Goal: Task Accomplishment & Management: Manage account settings

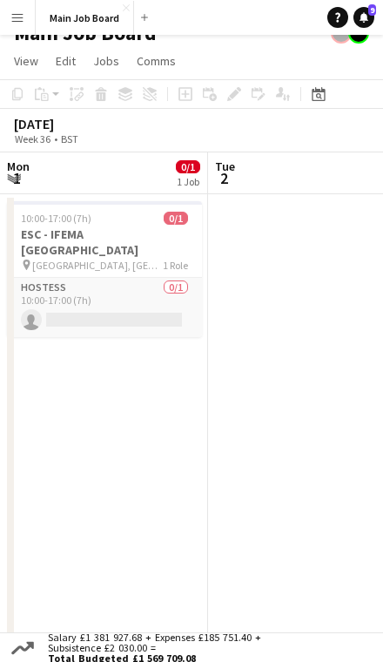
scroll to position [0, 417]
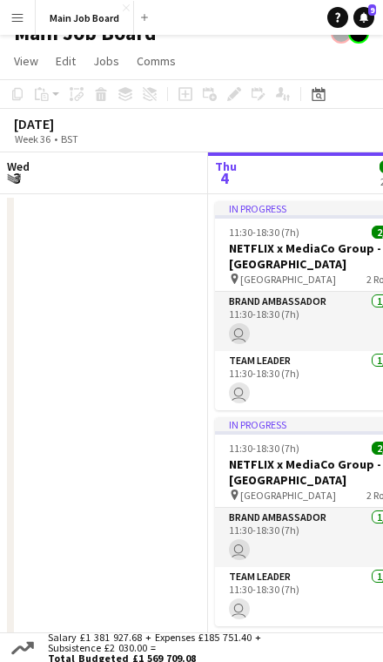
click at [34, 34] on button "Menu" at bounding box center [17, 17] width 35 height 35
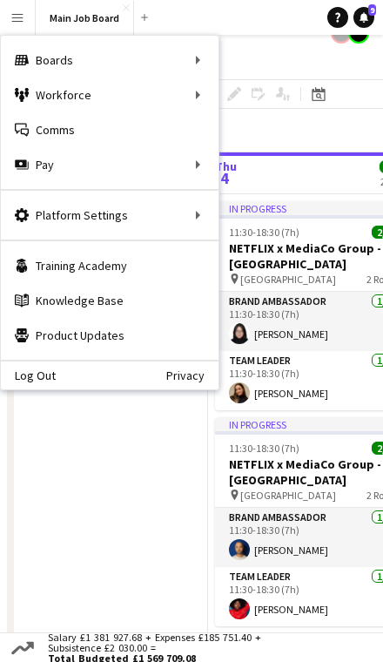
click at [119, 93] on div "Workforce Workforce" at bounding box center [110, 95] width 218 height 35
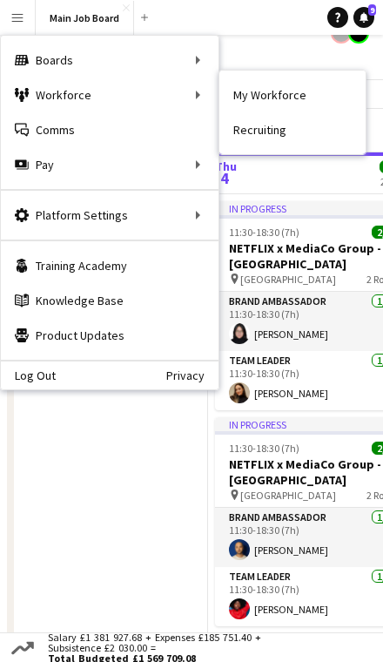
click at [327, 103] on link "My Workforce" at bounding box center [293, 95] width 146 height 35
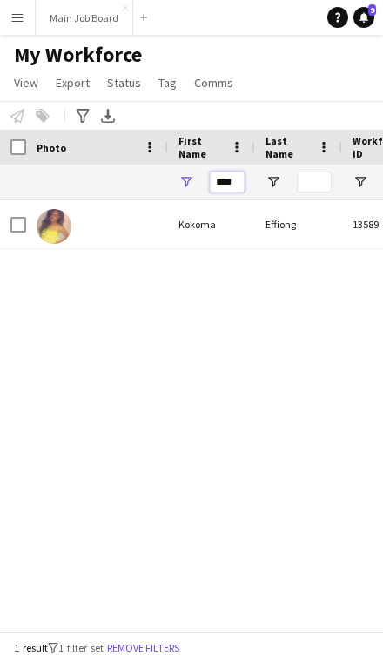
click at [230, 187] on input "****" at bounding box center [227, 182] width 35 height 21
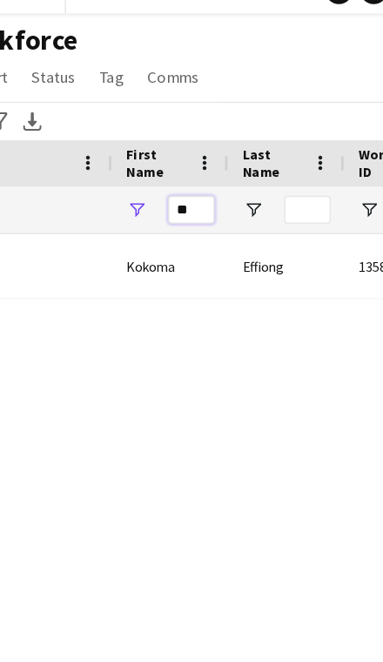
type input "*"
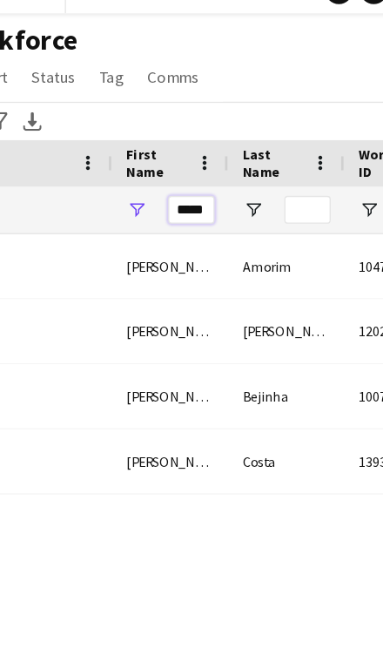
type input "*****"
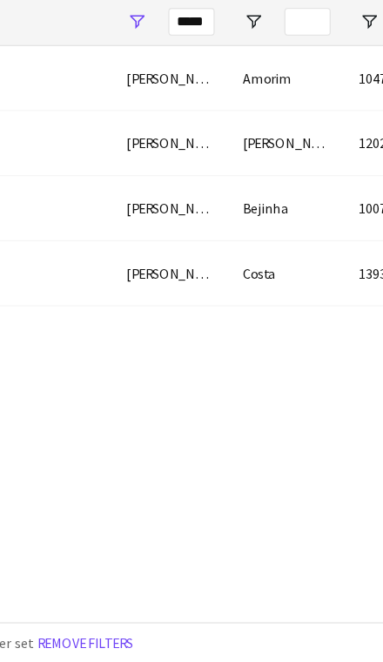
scroll to position [48, 0]
click at [190, 261] on div "[PERSON_NAME] 10471 Suspended [PERSON_NAME] 12023 Suspended [PERSON_NAME] 10071…" at bounding box center [191, 415] width 383 height 431
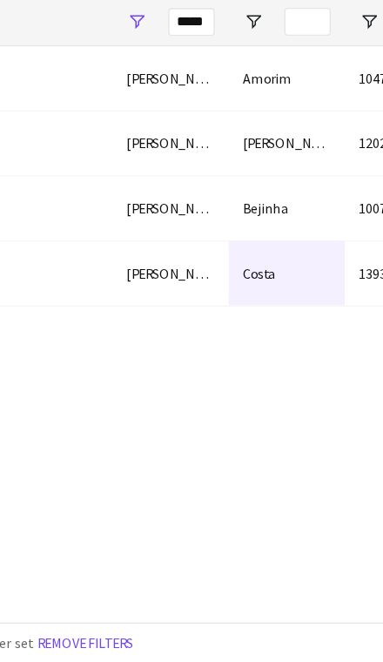
click at [255, 347] on div "Costa" at bounding box center [298, 371] width 87 height 48
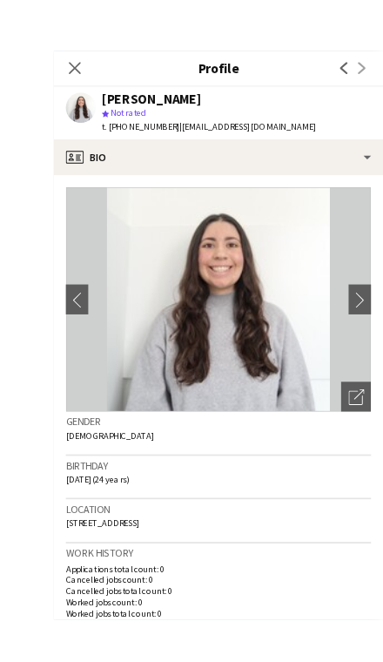
scroll to position [71, 0]
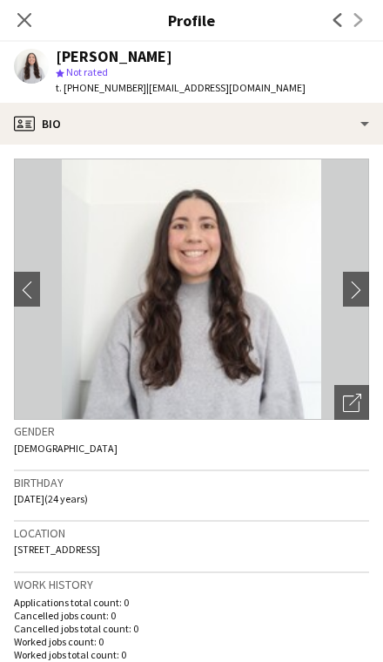
click at [34, 21] on app-icon "Close pop-in" at bounding box center [24, 20] width 21 height 21
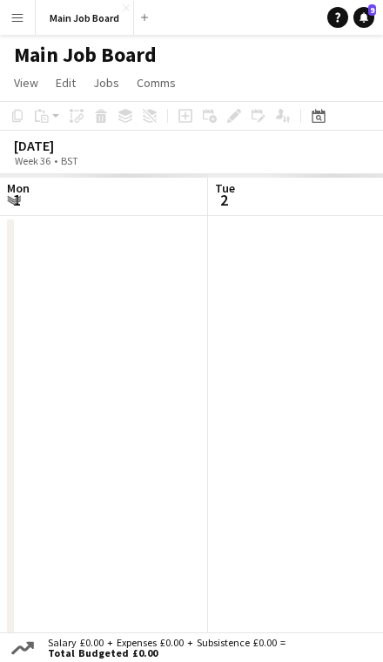
scroll to position [0, 417]
